Goal: Information Seeking & Learning: Learn about a topic

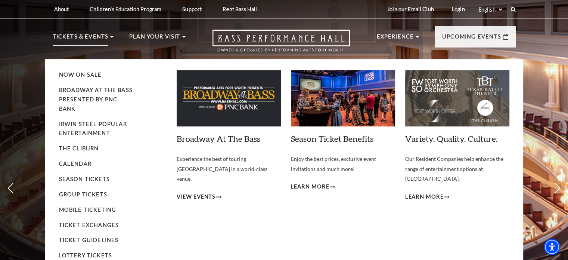
click at [108, 36] on li "Tickets & Events Now On Sale Broadway At The Bass presented by PNC Bank Irwin S…" at bounding box center [83, 45] width 61 height 27
click at [85, 162] on link "Calendar" at bounding box center [75, 163] width 33 height 6
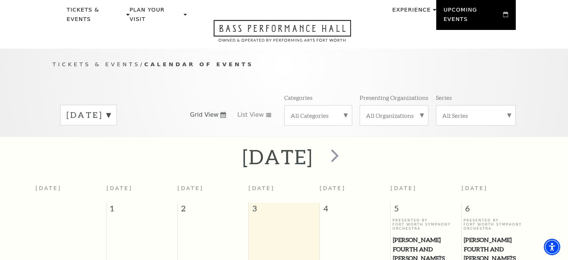
scroll to position [25, 0]
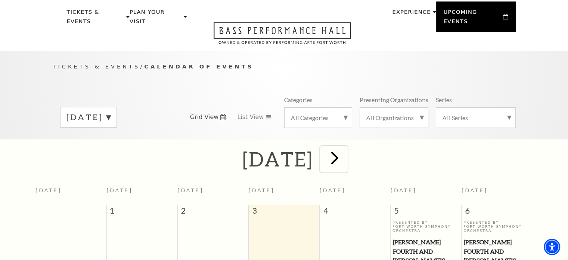
click at [346, 154] on span "next" at bounding box center [334, 157] width 21 height 21
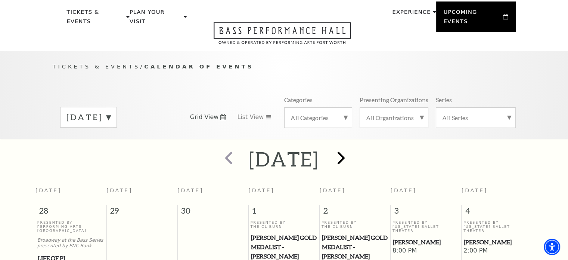
scroll to position [66, 0]
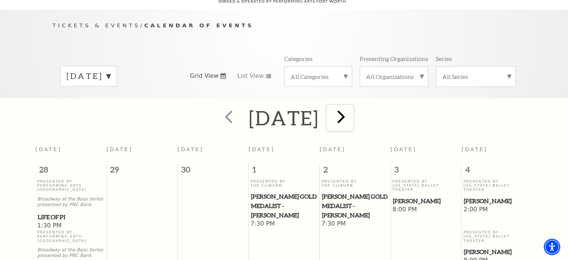
click at [352, 110] on span "next" at bounding box center [341, 116] width 21 height 21
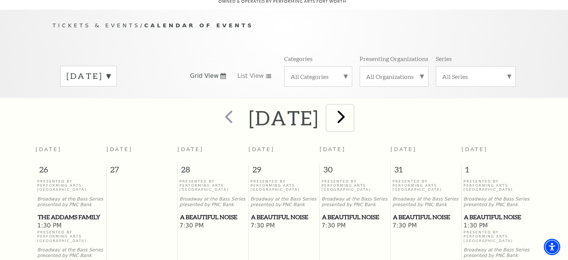
click at [352, 110] on span "next" at bounding box center [341, 116] width 21 height 21
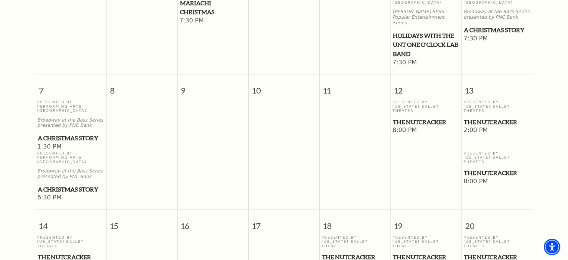
scroll to position [305, 0]
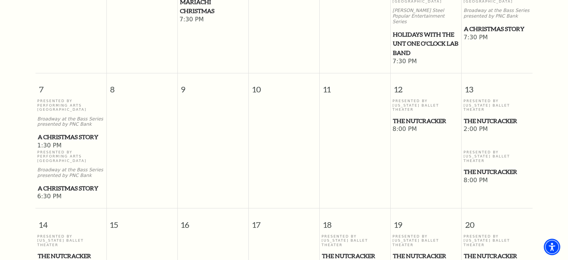
click at [73, 132] on span "A Christmas Story" at bounding box center [71, 136] width 67 height 9
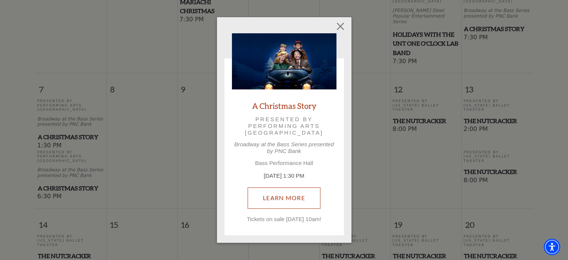
click at [269, 198] on link "Learn More" at bounding box center [284, 197] width 73 height 21
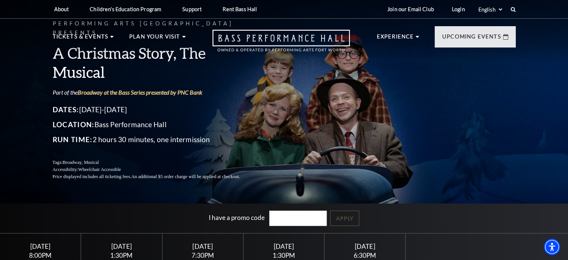
scroll to position [12, 0]
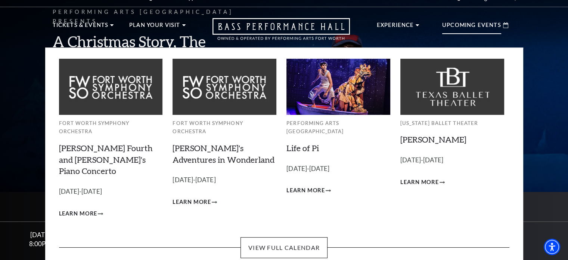
click at [475, 19] on div "Upcoming Events" at bounding box center [475, 25] width 81 height 21
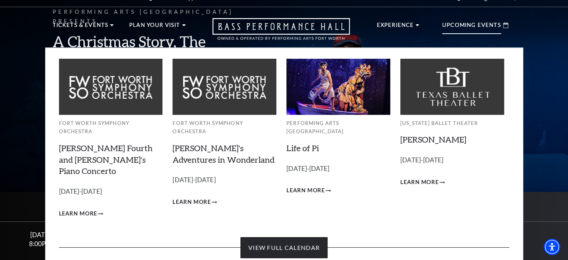
click at [296, 237] on link "View Full Calendar" at bounding box center [284, 247] width 87 height 21
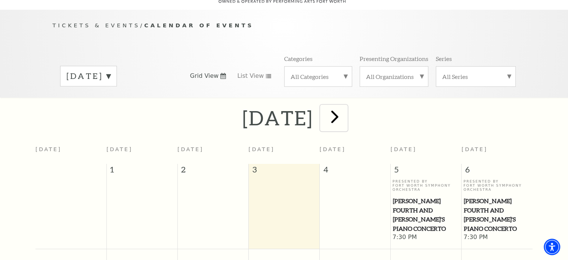
click at [346, 109] on span "next" at bounding box center [334, 116] width 21 height 21
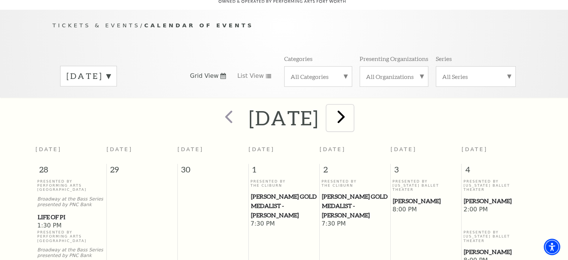
click at [352, 108] on span "next" at bounding box center [341, 116] width 21 height 21
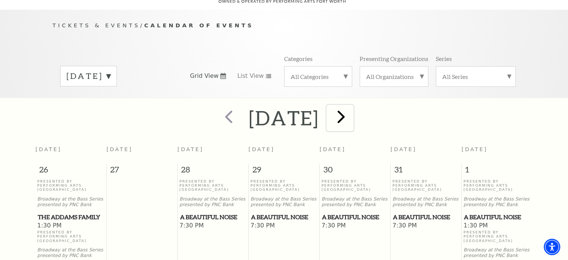
click at [352, 110] on span "next" at bounding box center [341, 116] width 21 height 21
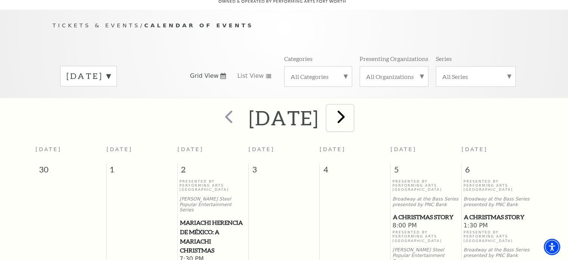
click at [352, 110] on span "next" at bounding box center [341, 116] width 21 height 21
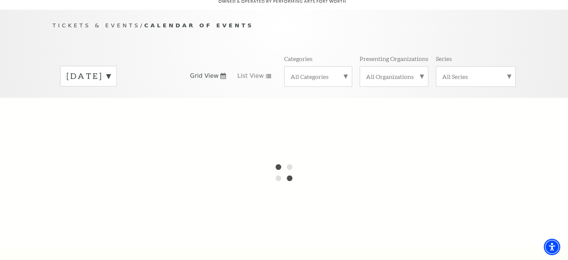
click at [384, 110] on div at bounding box center [284, 173] width 568 height 150
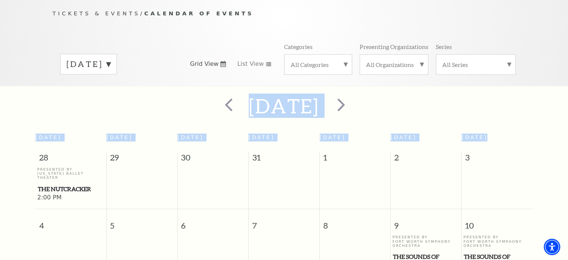
scroll to position [61, 0]
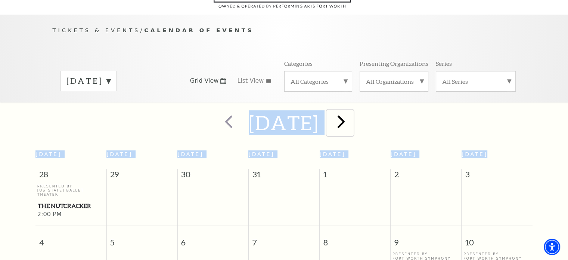
click at [352, 112] on span "next" at bounding box center [341, 121] width 21 height 21
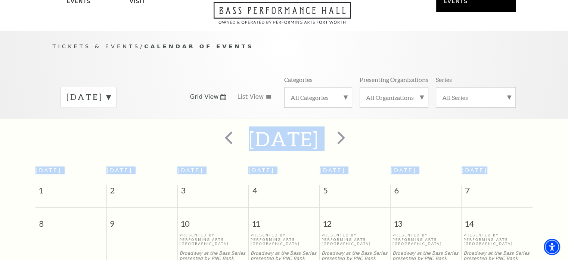
scroll to position [31, 0]
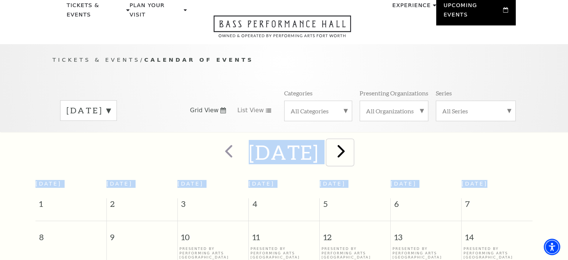
click at [352, 142] on span "next" at bounding box center [341, 150] width 21 height 21
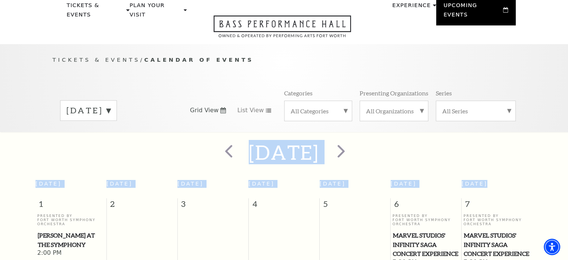
scroll to position [22, 0]
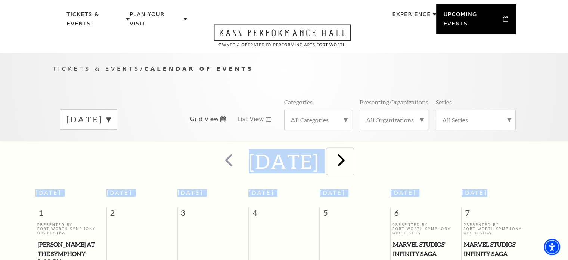
click at [352, 155] on span "next" at bounding box center [341, 159] width 21 height 21
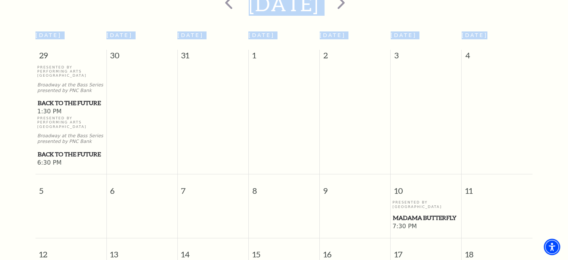
scroll to position [0, 0]
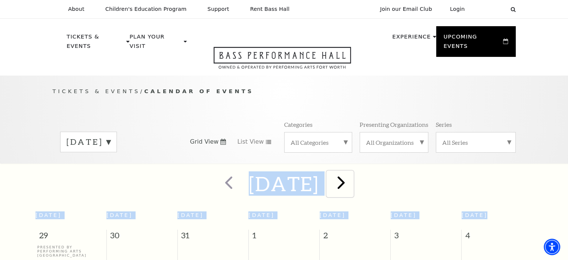
click at [352, 176] on span "next" at bounding box center [341, 182] width 21 height 21
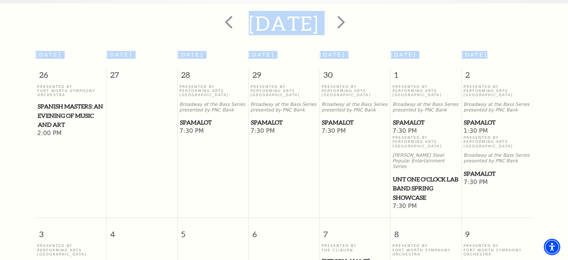
scroll to position [58, 0]
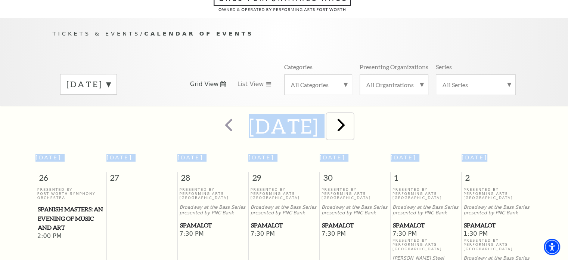
click at [350, 125] on span "next" at bounding box center [341, 124] width 21 height 21
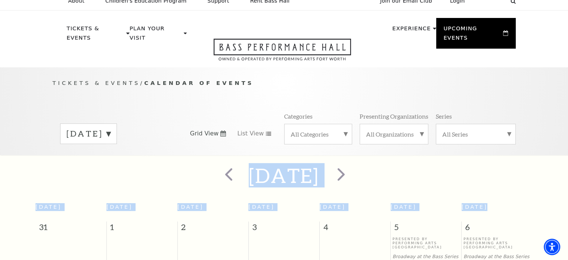
scroll to position [0, 0]
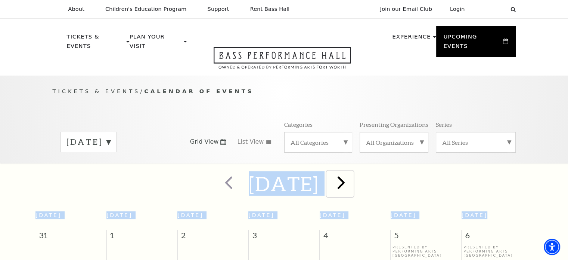
click at [351, 176] on span "next" at bounding box center [341, 182] width 21 height 21
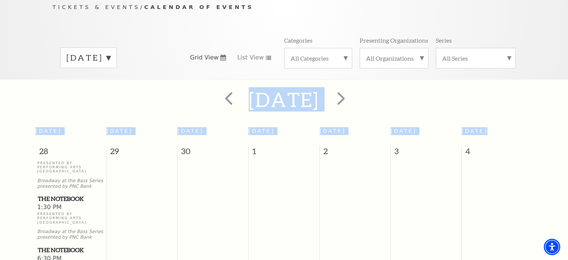
scroll to position [78, 0]
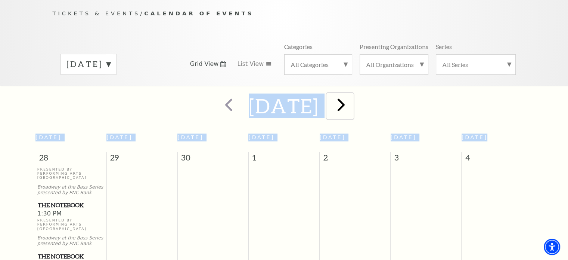
click at [352, 98] on span "next" at bounding box center [341, 104] width 21 height 21
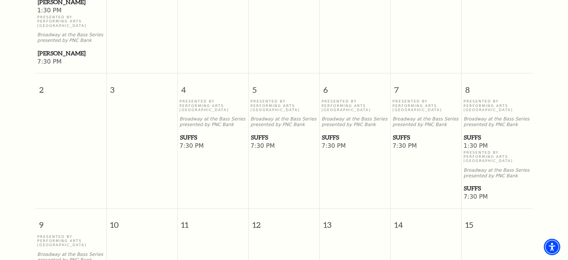
scroll to position [0, 0]
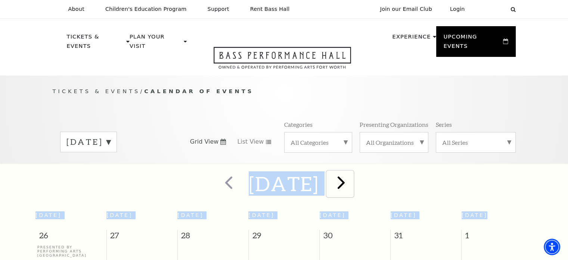
click at [352, 172] on span "next" at bounding box center [341, 182] width 21 height 21
